Goal: Task Accomplishment & Management: Manage account settings

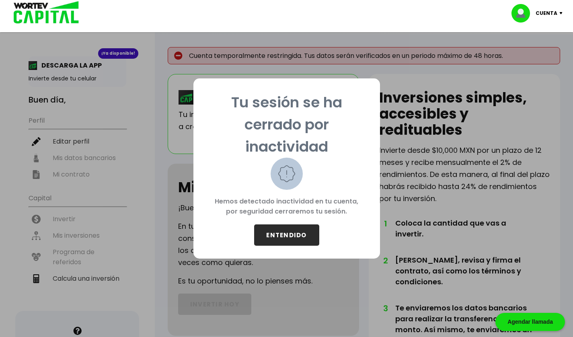
click at [278, 231] on button "ENTENDIDO" at bounding box center [286, 234] width 65 height 21
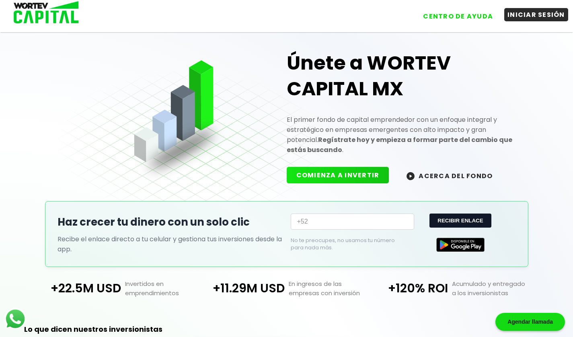
click at [530, 15] on button "INICIAR SESIÓN" at bounding box center [536, 14] width 64 height 13
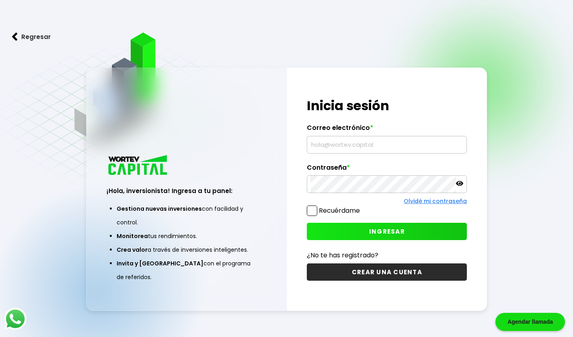
click at [351, 147] on input "text" at bounding box center [386, 144] width 153 height 17
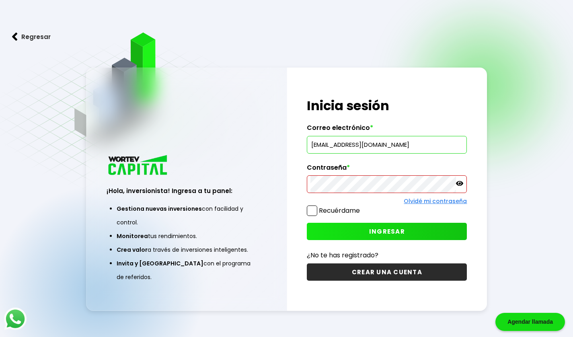
click at [351, 147] on input "[EMAIL_ADDRESS][DOMAIN_NAME]" at bounding box center [386, 144] width 153 height 17
type input "[EMAIL_ADDRESS][DOMAIN_NAME]"
click at [313, 212] on span at bounding box center [312, 210] width 10 height 10
click at [361, 207] on input "Recuérdame" at bounding box center [361, 207] width 0 height 0
click at [381, 229] on span "INGRESAR" at bounding box center [387, 231] width 36 height 8
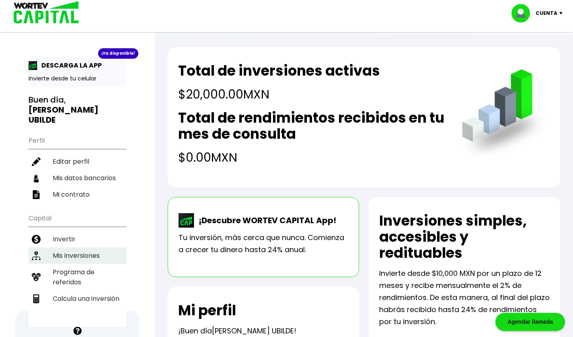
click at [72, 247] on li "Mis inversiones" at bounding box center [78, 255] width 98 height 16
